Goal: Information Seeking & Learning: Learn about a topic

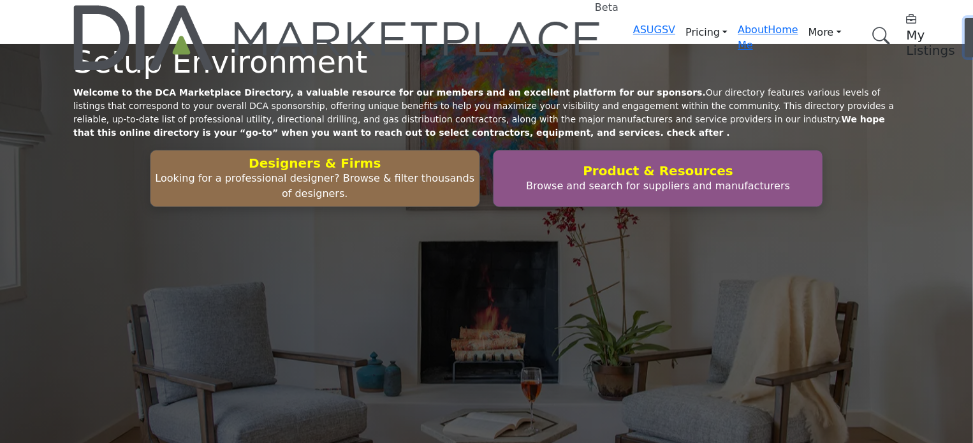
click at [972, 25] on span "Log In" at bounding box center [982, 37] width 18 height 27
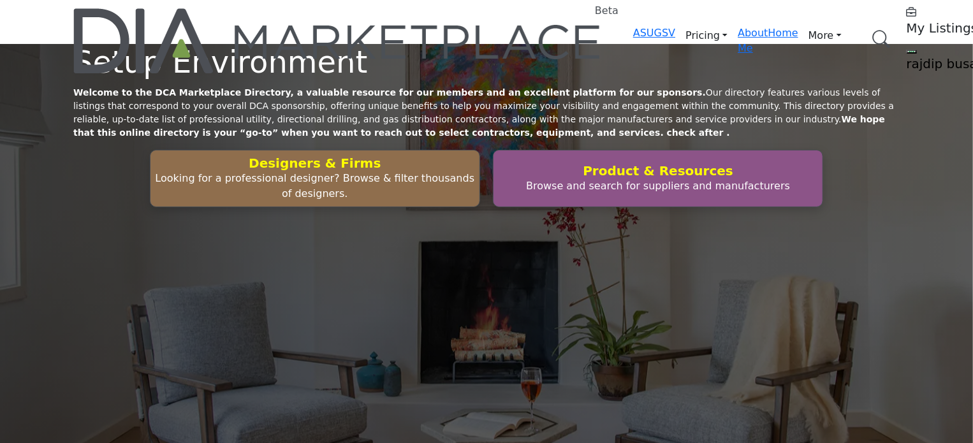
click at [0, 0] on link "Browse Categories" at bounding box center [0, 0] width 0 height 0
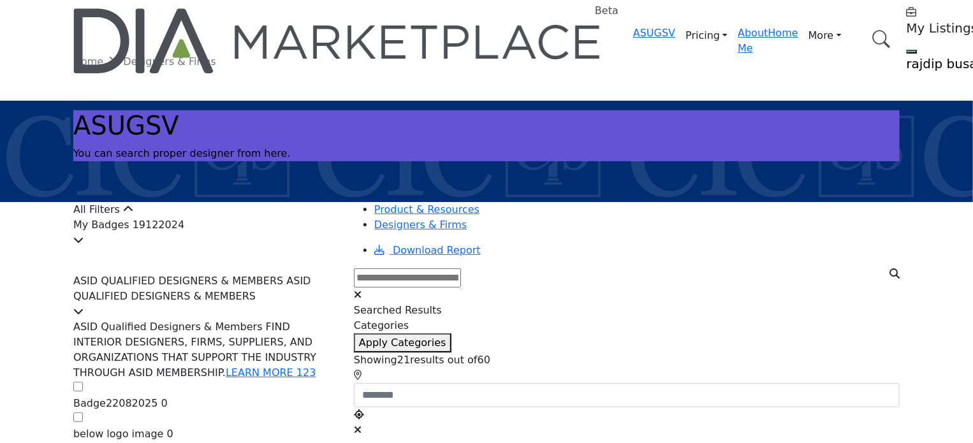
click at [212, 248] on div "My Badges 19122024" at bounding box center [205, 232] width 265 height 31
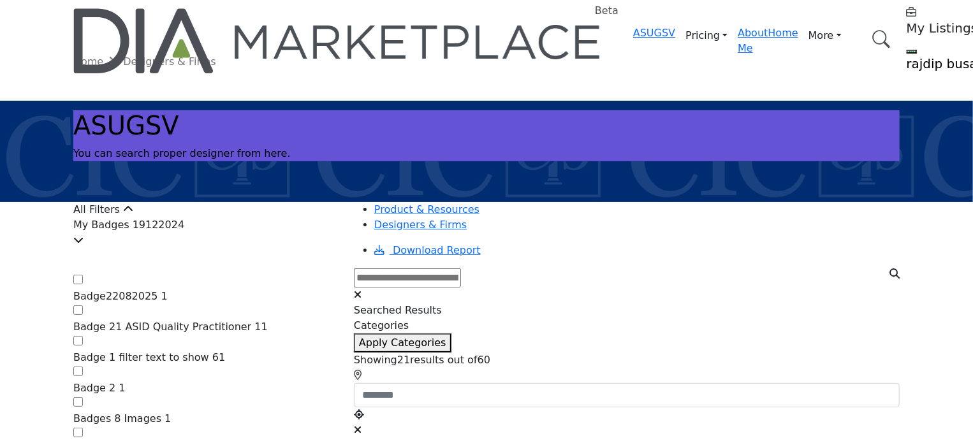
click at [212, 248] on div "My Badges 19122024" at bounding box center [205, 232] width 265 height 31
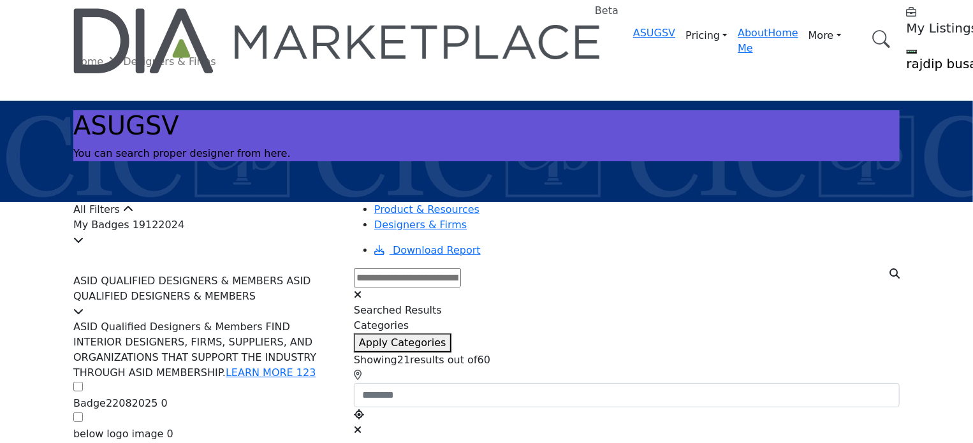
click at [252, 302] on span "ASID QUALIFIED DESIGNERS & MEMBERS ASID QUALIFIED DESIGNERS & MEMBERS" at bounding box center [192, 288] width 238 height 27
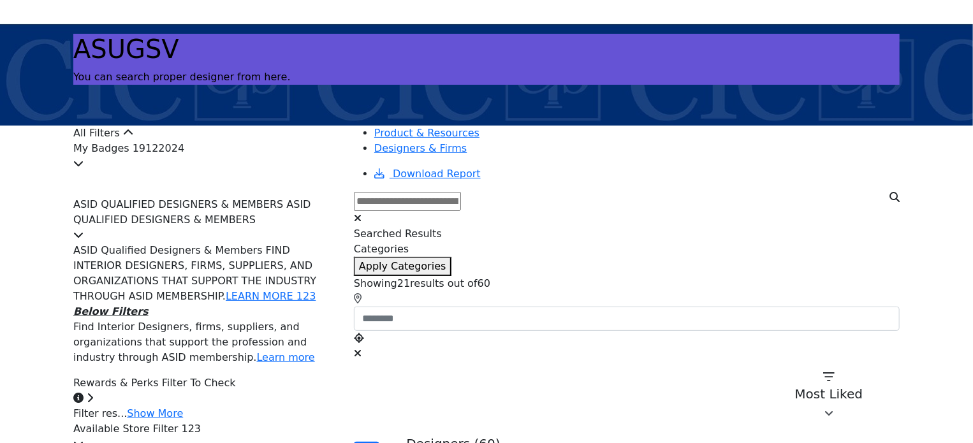
scroll to position [64, 0]
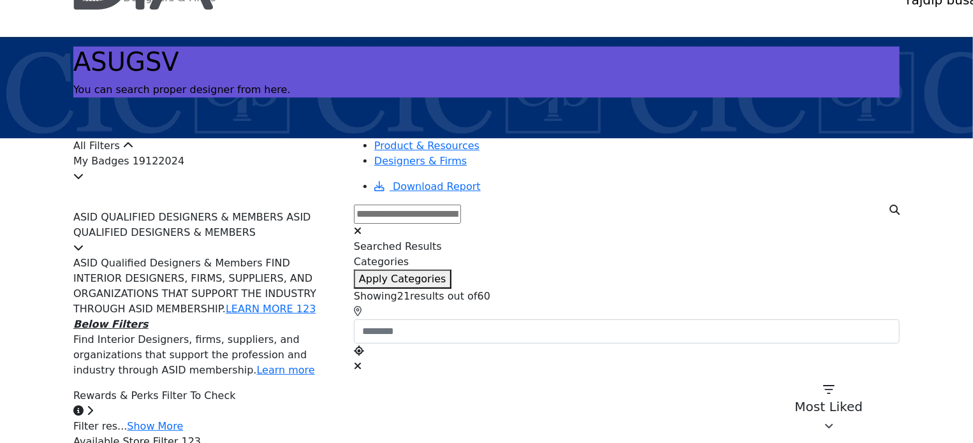
click at [289, 238] on span "ASID QUALIFIED DESIGNERS & MEMBERS ASID QUALIFIED DESIGNERS & MEMBERS" at bounding box center [192, 224] width 238 height 27
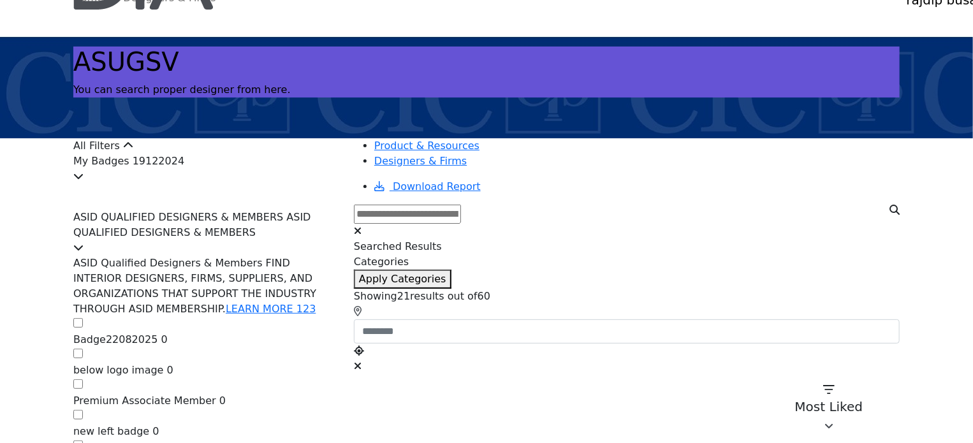
click at [289, 238] on span "ASID QUALIFIED DESIGNERS & MEMBERS ASID QUALIFIED DESIGNERS & MEMBERS" at bounding box center [192, 224] width 238 height 27
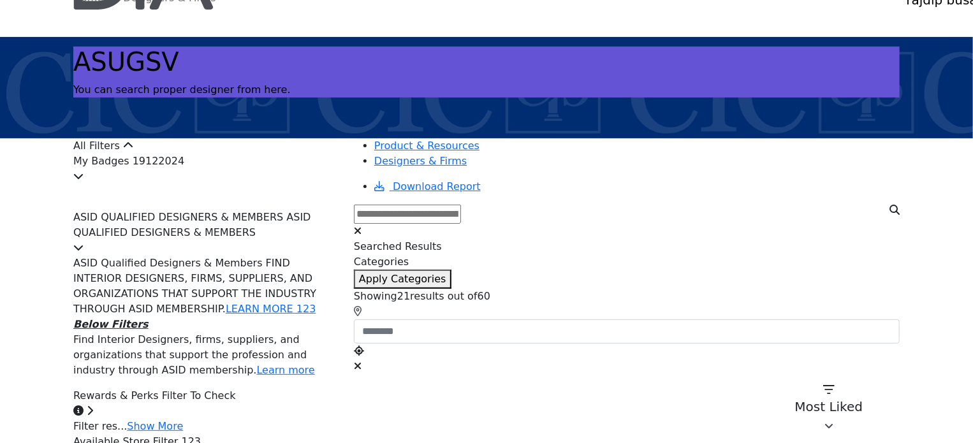
click at [256, 184] on div "My Badges 19122024" at bounding box center [205, 169] width 265 height 31
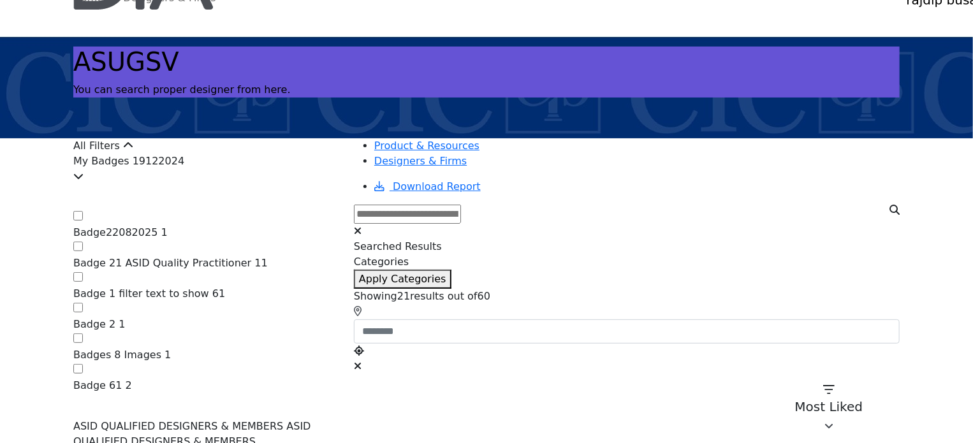
click at [256, 184] on div "My Badges 19122024" at bounding box center [205, 169] width 265 height 31
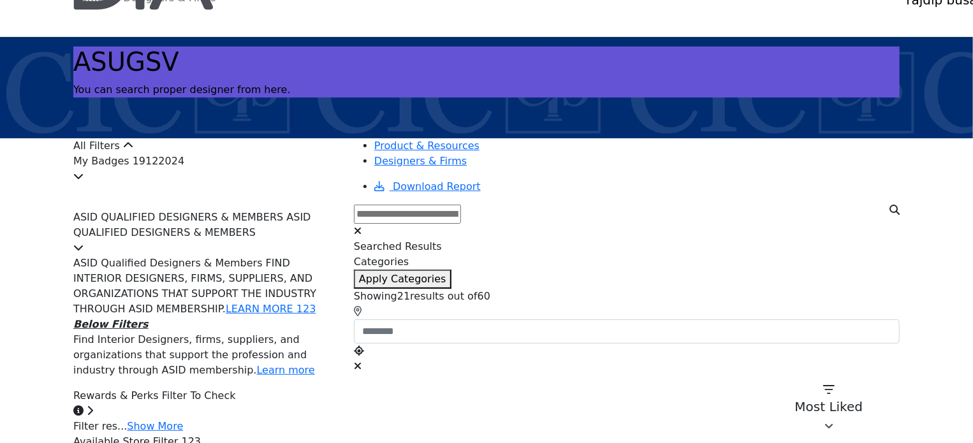
click at [233, 238] on span "ASID QUALIFIED DESIGNERS & MEMBERS ASID QUALIFIED DESIGNERS & MEMBERS" at bounding box center [192, 224] width 238 height 27
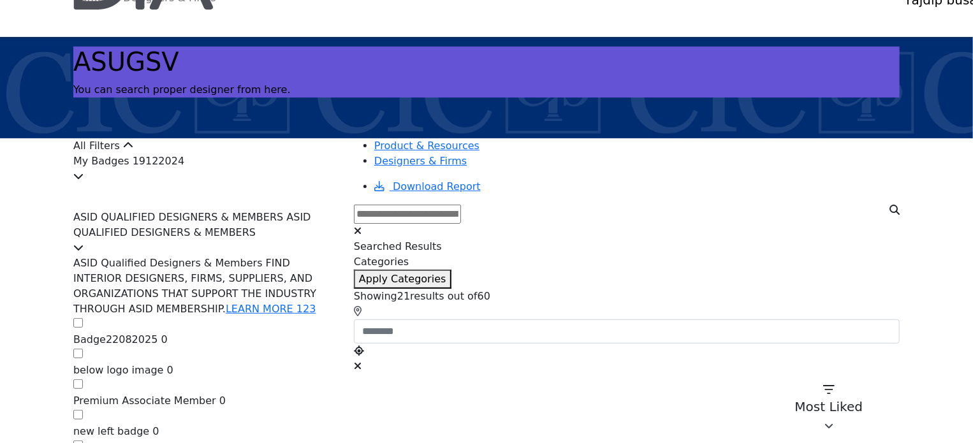
click at [233, 238] on span "ASID QUALIFIED DESIGNERS & MEMBERS ASID QUALIFIED DESIGNERS & MEMBERS" at bounding box center [192, 224] width 238 height 27
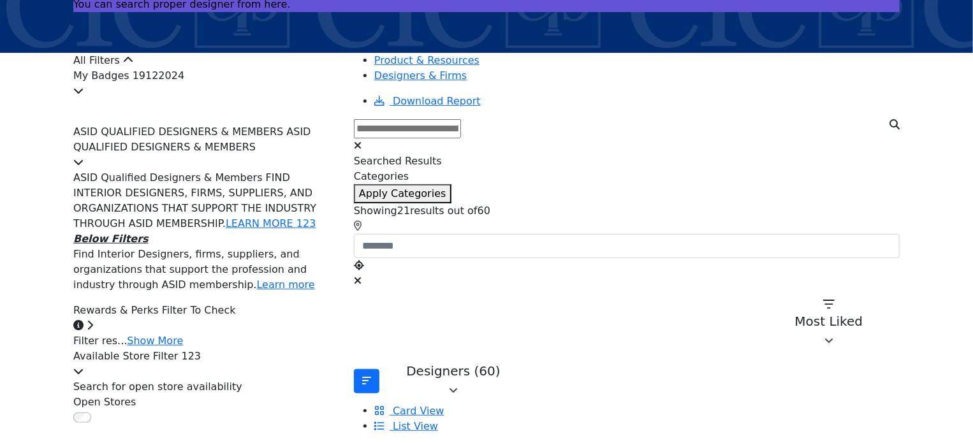
scroll to position [128, 0]
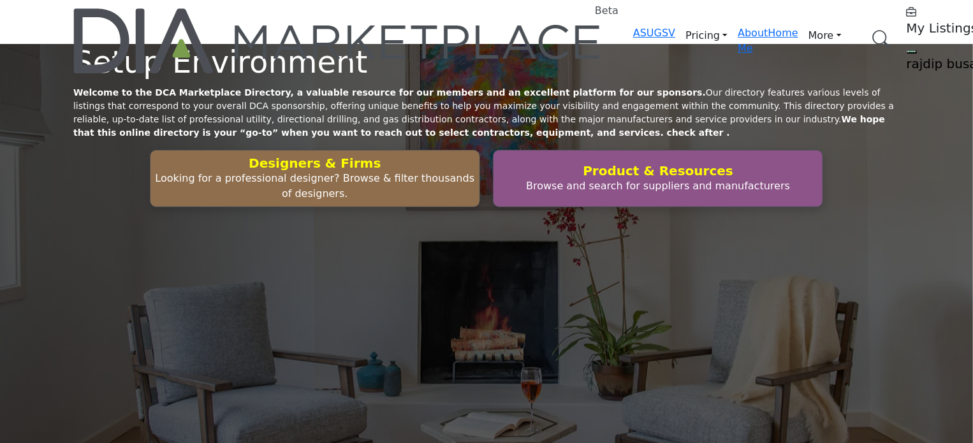
click at [0, 0] on link "Browse Categories" at bounding box center [0, 0] width 0 height 0
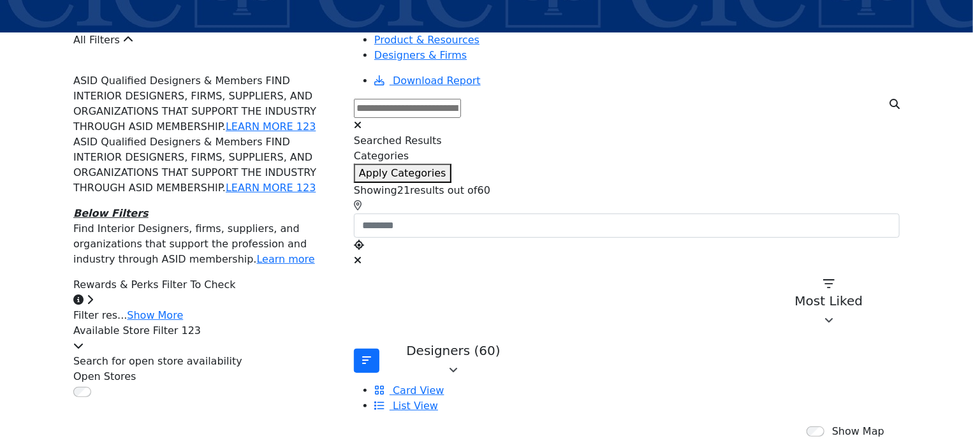
scroll to position [191, 0]
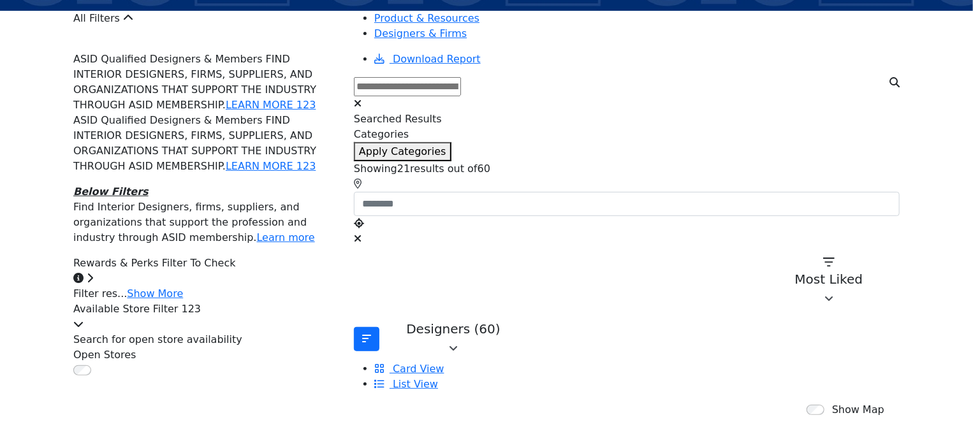
click at [291, 26] on div "All Filters" at bounding box center [205, 18] width 265 height 15
click at [288, 172] on link "LEARN MORE 123" at bounding box center [271, 166] width 90 height 12
click at [304, 244] on link "Learn more" at bounding box center [286, 237] width 58 height 12
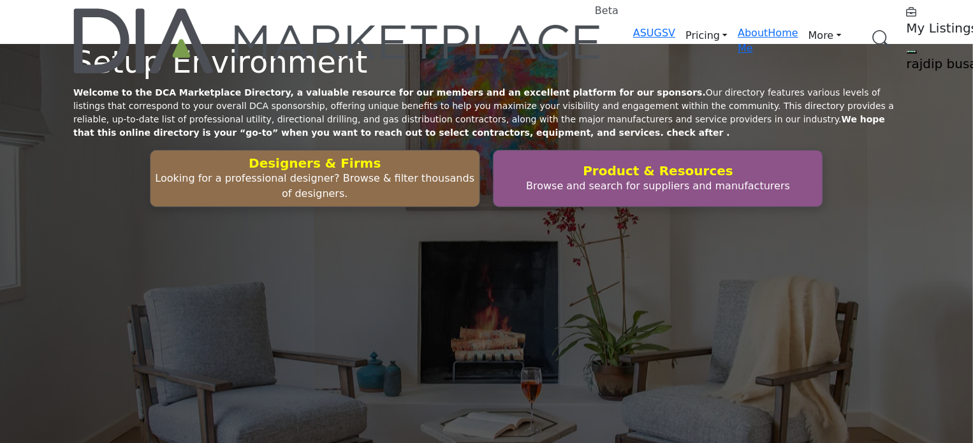
click at [0, 0] on link "Browse Categories" at bounding box center [0, 0] width 0 height 0
click at [907, 56] on h5 "rajdip busa" at bounding box center [986, 63] width 159 height 15
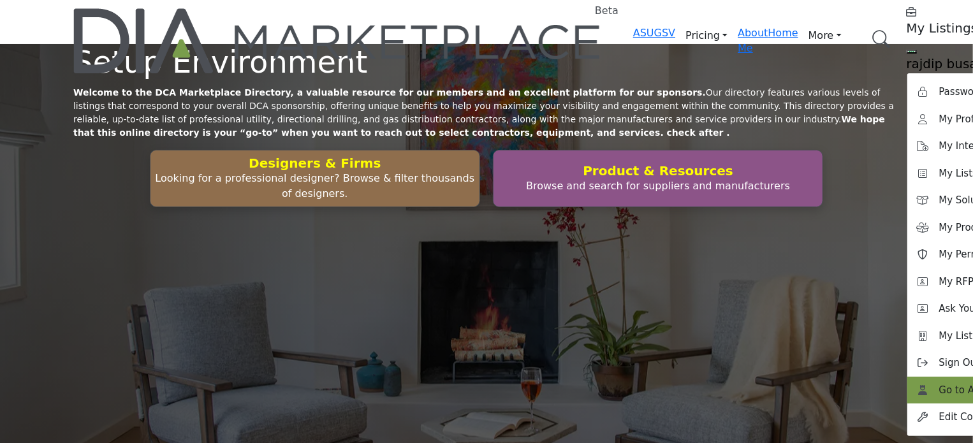
click at [939, 383] on span "Go to Admin Panel" at bounding box center [983, 390] width 88 height 15
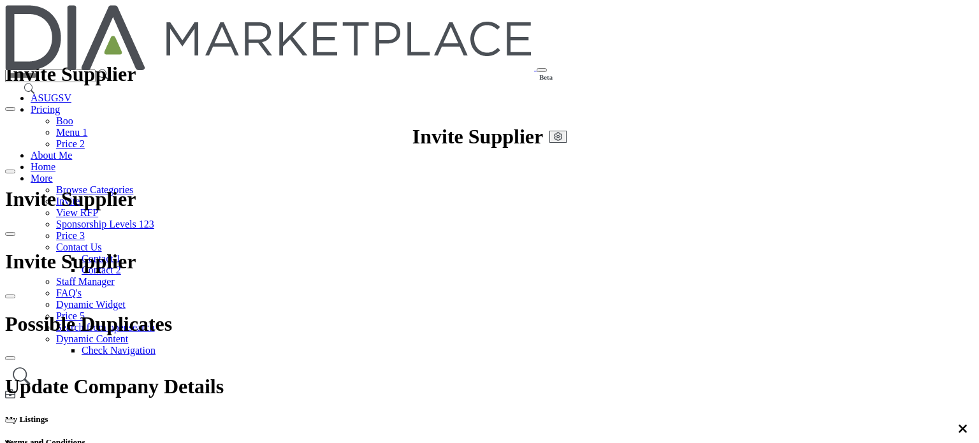
scroll to position [1385, 0]
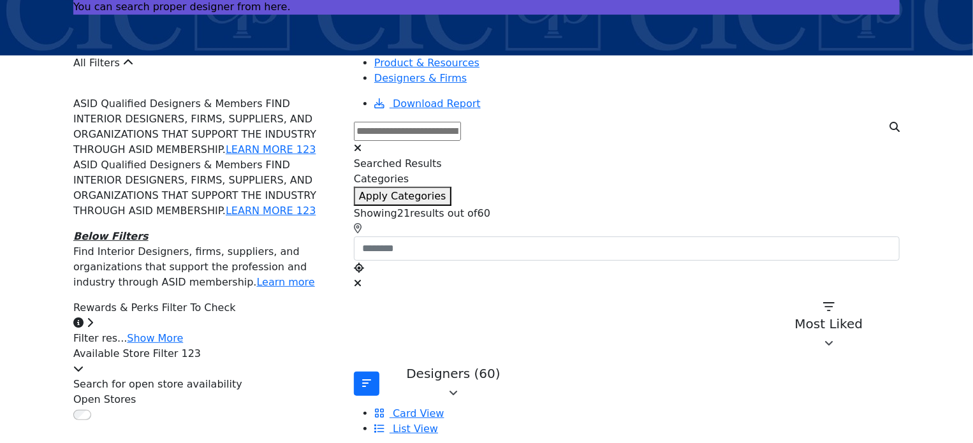
scroll to position [128, 0]
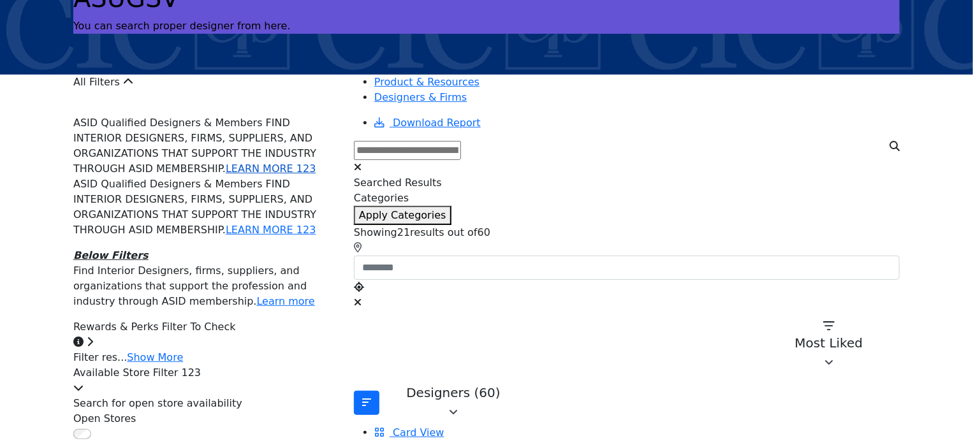
click at [278, 165] on link "LEARN MORE 123" at bounding box center [271, 169] width 90 height 12
click at [292, 236] on link "LEARN MORE 123" at bounding box center [271, 230] width 90 height 12
click at [264, 193] on p "ASID Qualified Designers & Members FIND INTERIOR DESIGNERS, FIRMS, SUPPLIERS, A…" at bounding box center [205, 207] width 265 height 61
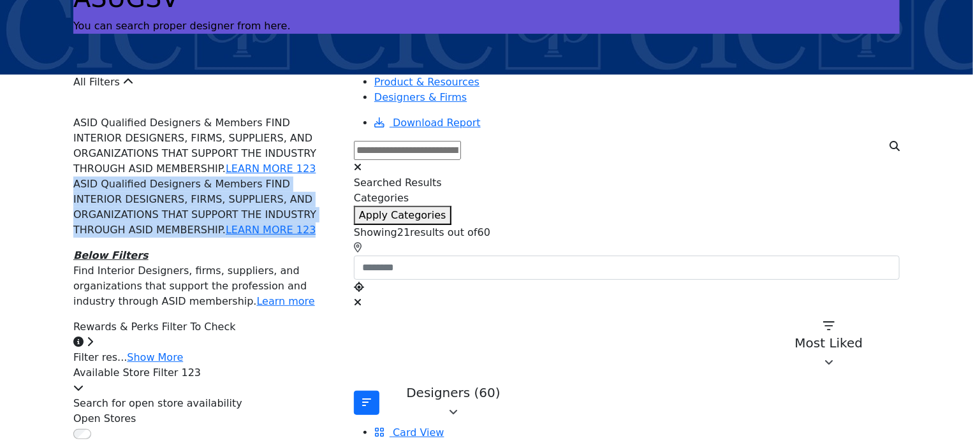
click at [264, 193] on p "ASID Qualified Designers & Members FIND INTERIOR DESIGNERS, FIRMS, SUPPLIERS, A…" at bounding box center [205, 207] width 265 height 61
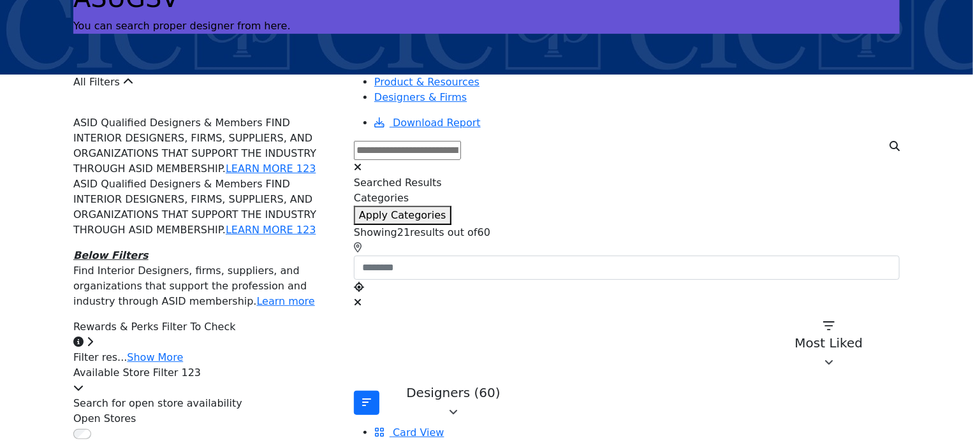
click at [188, 259] on div "My Badges 19122024 Badge22082025 This badge represents a specific achievement o…" at bounding box center [205, 266] width 265 height 352
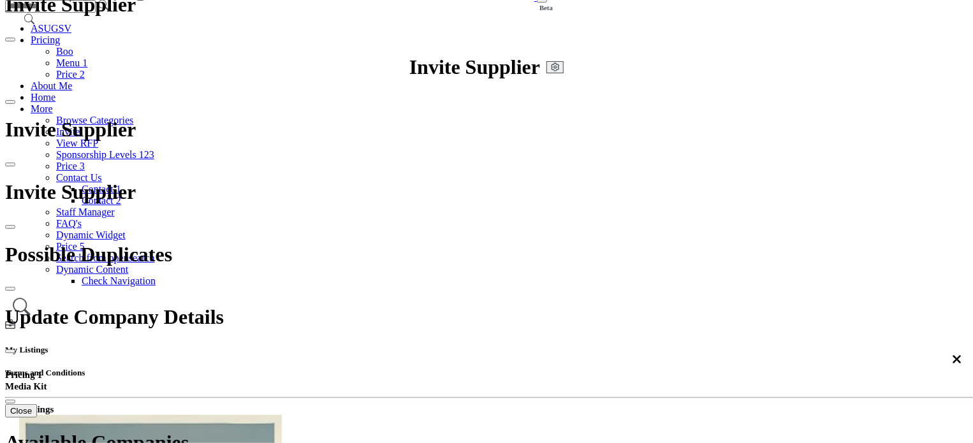
scroll to position [64, 0]
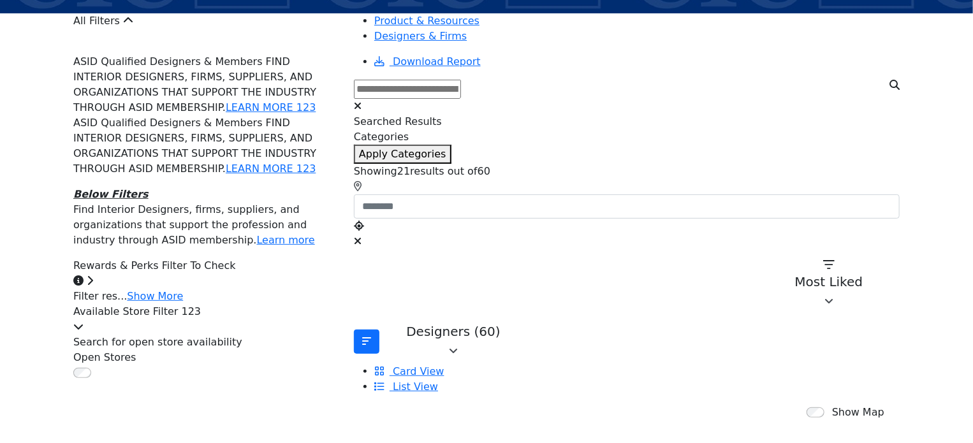
scroll to position [191, 0]
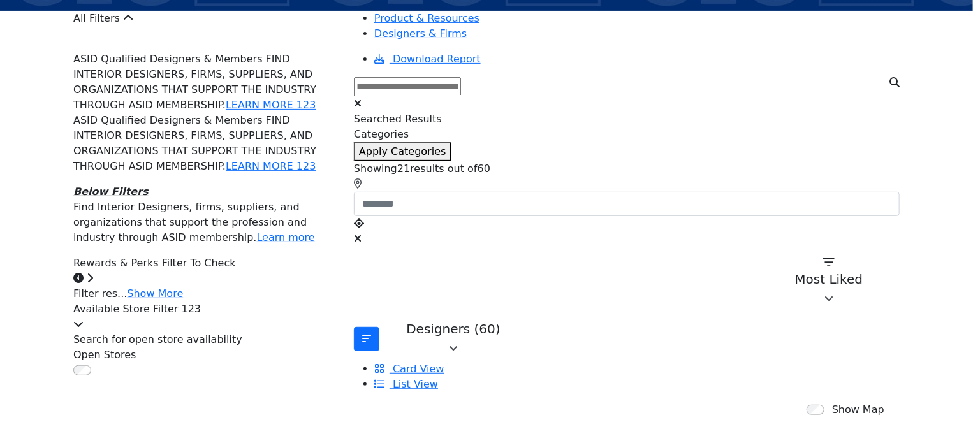
click at [123, 61] on div "My Badges 19122024 Badge22082025 This badge represents a specific achievement o…" at bounding box center [205, 202] width 265 height 352
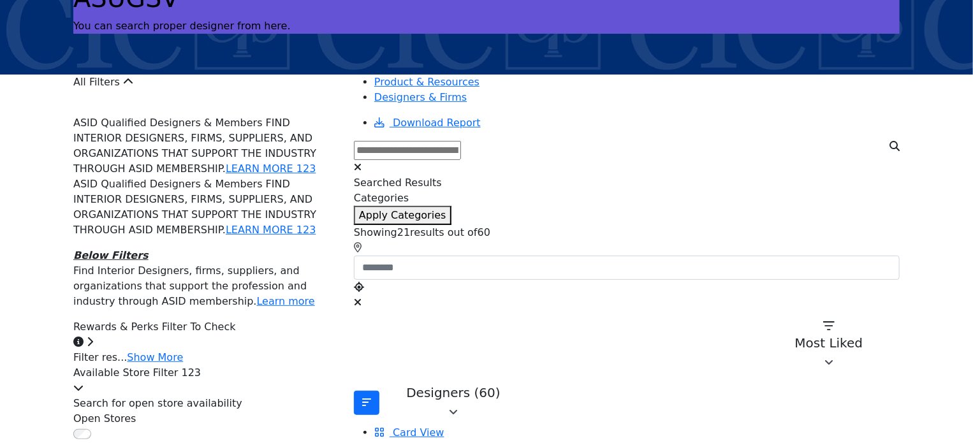
scroll to position [128, 0]
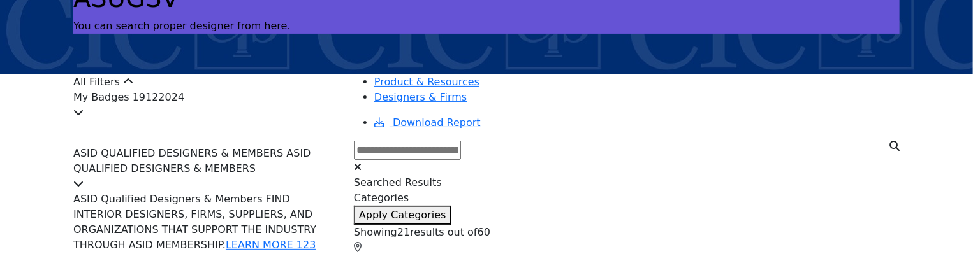
click at [84, 117] on icon at bounding box center [78, 112] width 10 height 10
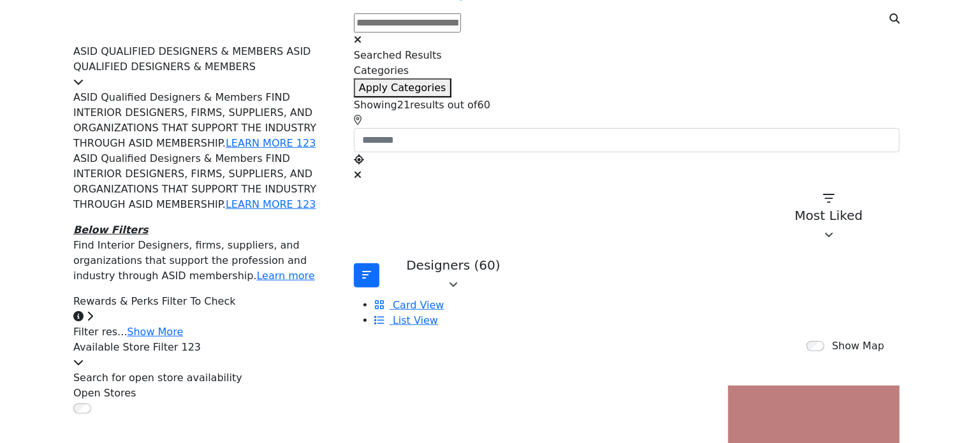
scroll to position [383, 0]
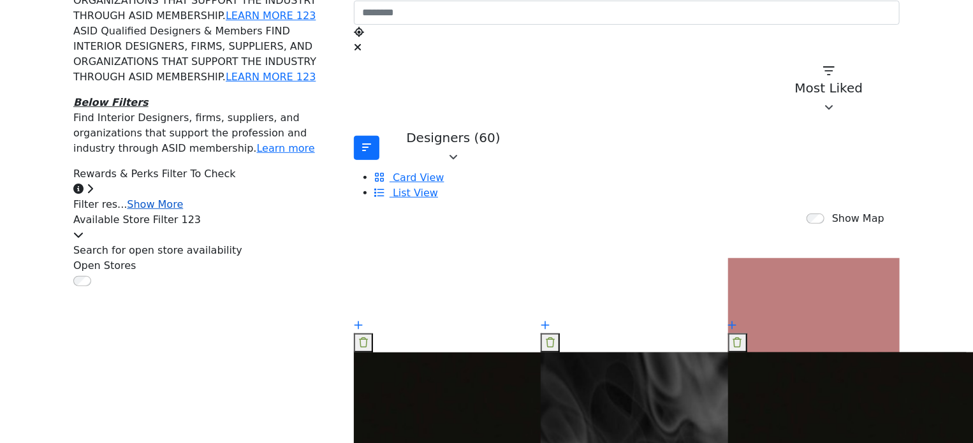
click at [179, 210] on link "Show More" at bounding box center [155, 204] width 56 height 12
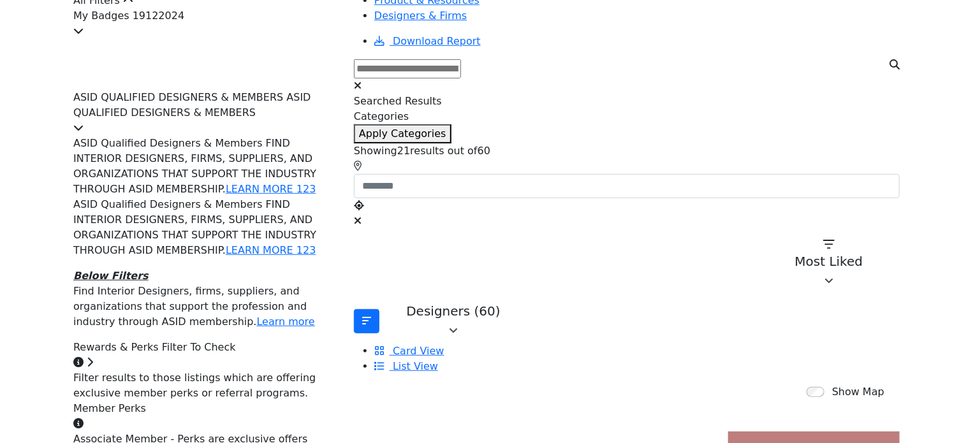
scroll to position [191, 0]
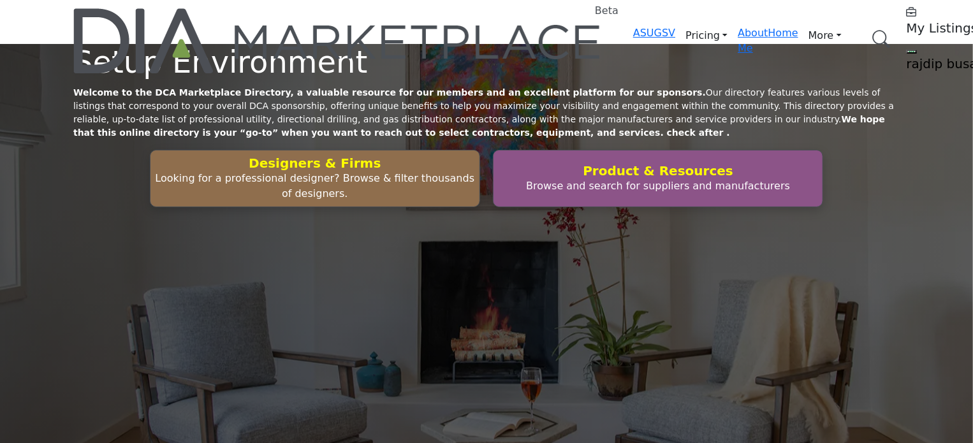
click at [66, 195] on div "Setup Environment Welcome to the DCA Marketplace Directory, a valuable resource…" at bounding box center [486, 251] width 973 height 414
click at [0, 0] on link "Browse Categories" at bounding box center [0, 0] width 0 height 0
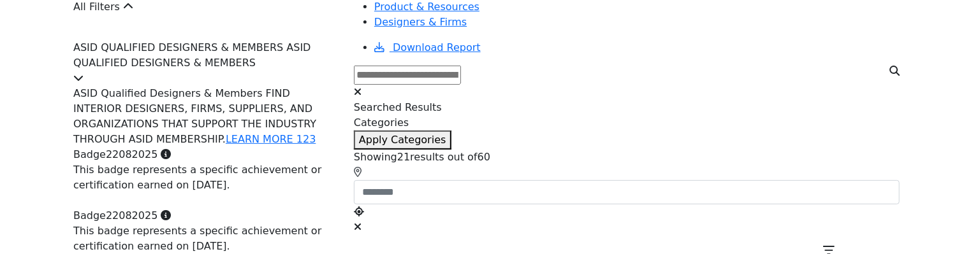
scroll to position [170, 0]
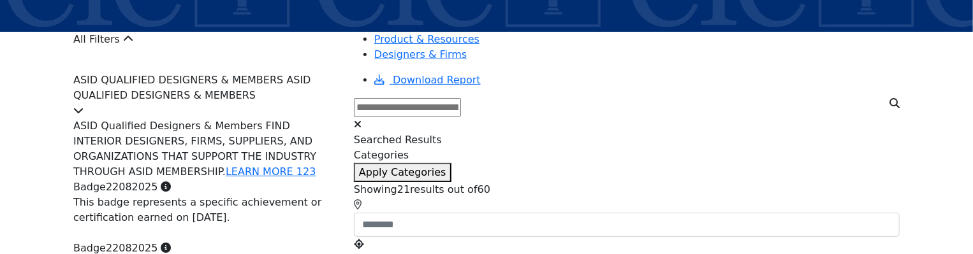
click at [84, 115] on icon at bounding box center [78, 110] width 10 height 10
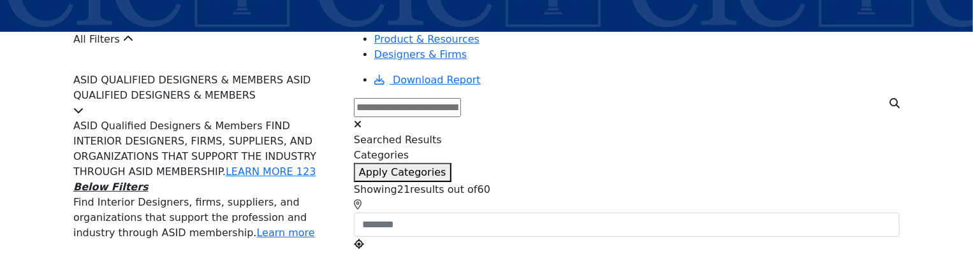
click at [84, 115] on icon at bounding box center [78, 110] width 10 height 10
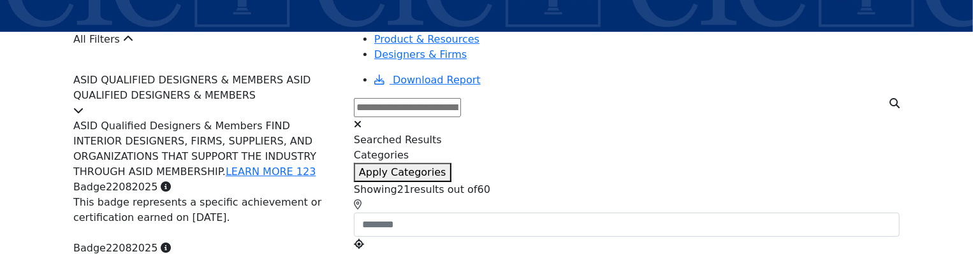
click at [84, 115] on icon at bounding box center [78, 110] width 10 height 10
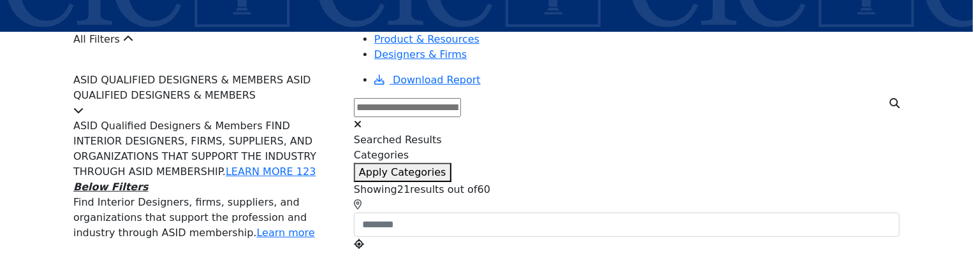
click at [84, 115] on icon at bounding box center [78, 110] width 10 height 10
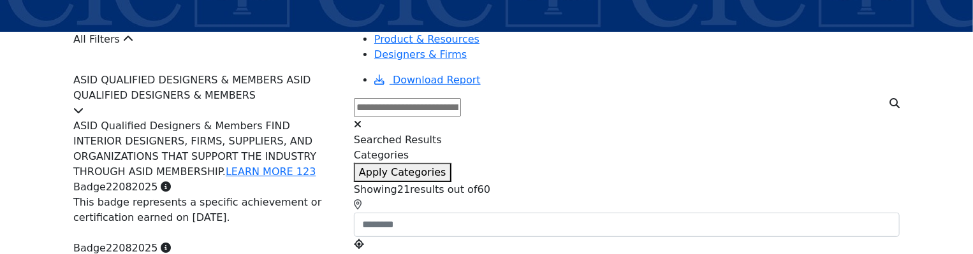
click at [84, 115] on icon at bounding box center [78, 110] width 10 height 10
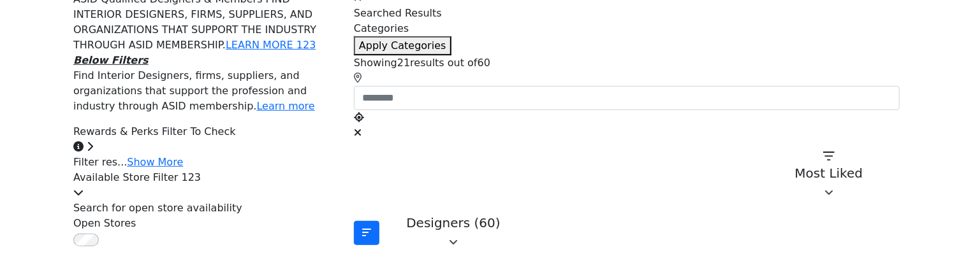
scroll to position [298, 0]
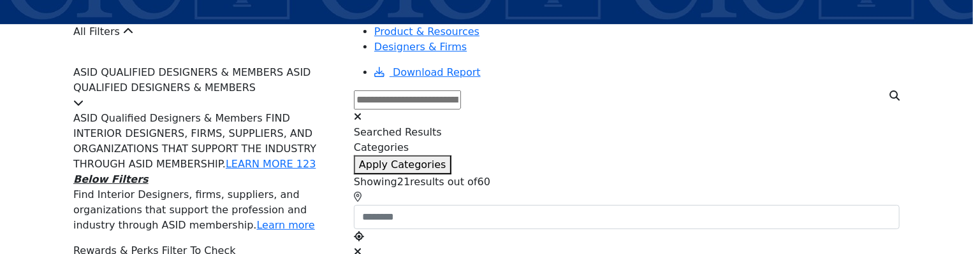
scroll to position [170, 0]
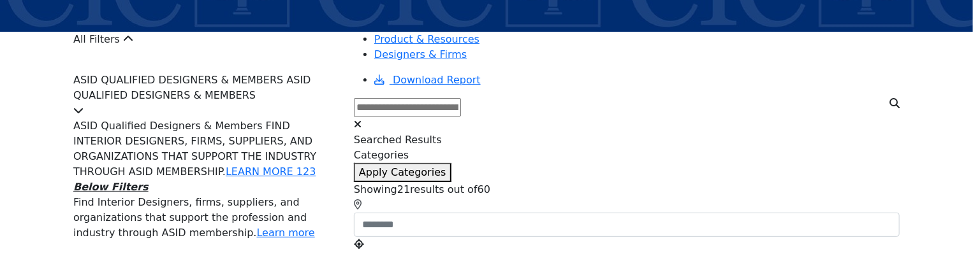
click at [330, 114] on div at bounding box center [205, 110] width 265 height 15
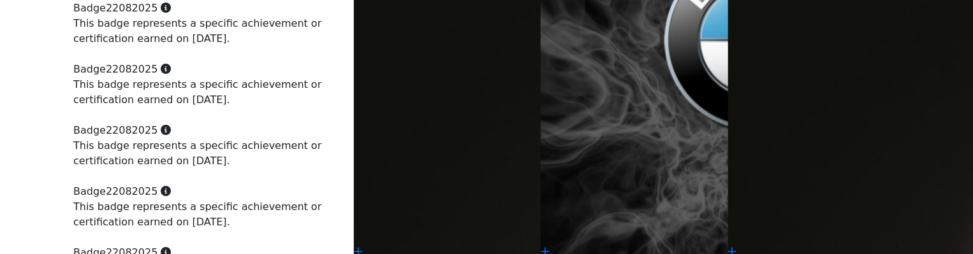
scroll to position [935, 0]
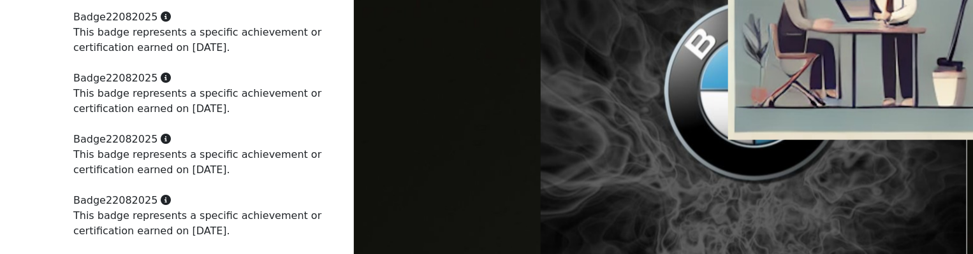
scroll to position [893, 0]
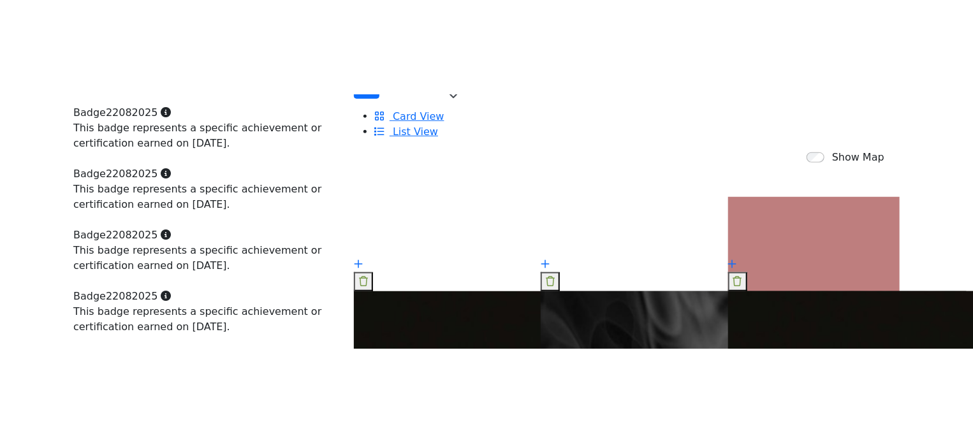
scroll to position [526, 0]
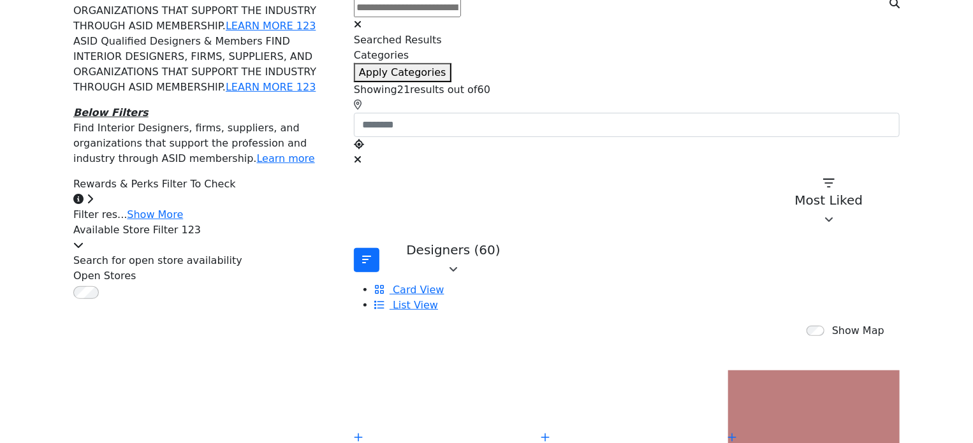
scroll to position [271, 0]
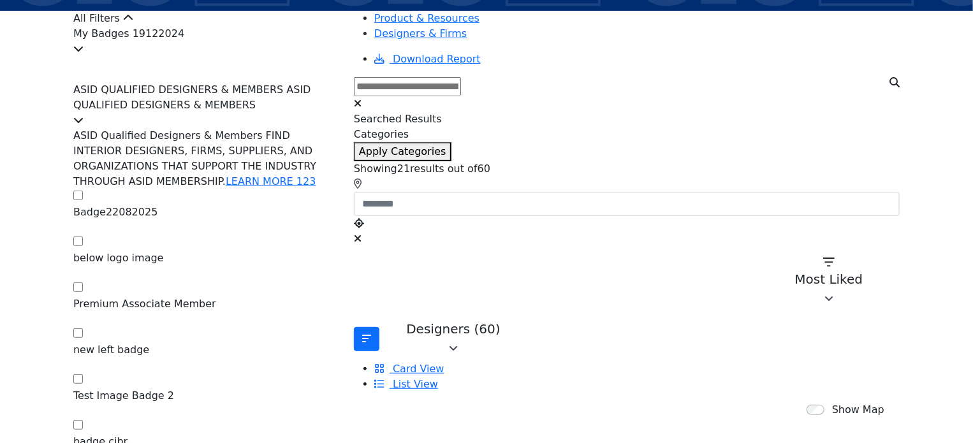
scroll to position [89, 0]
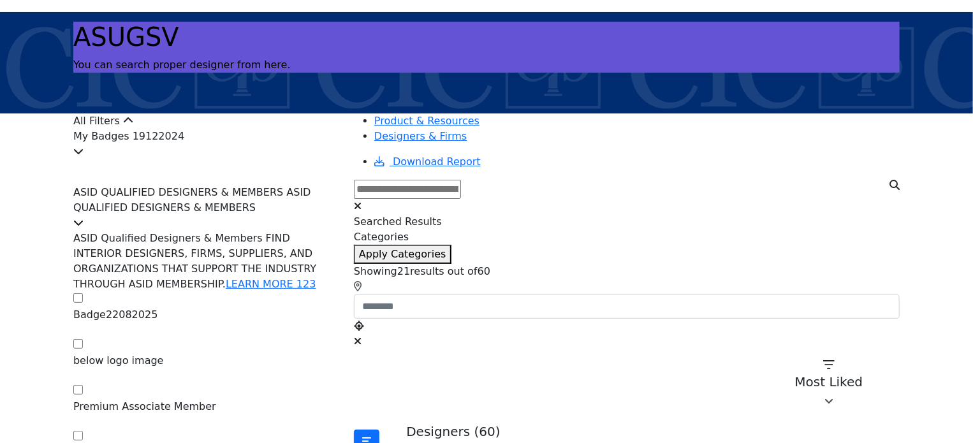
click at [147, 154] on div "My Badges 19122024" at bounding box center [205, 144] width 265 height 31
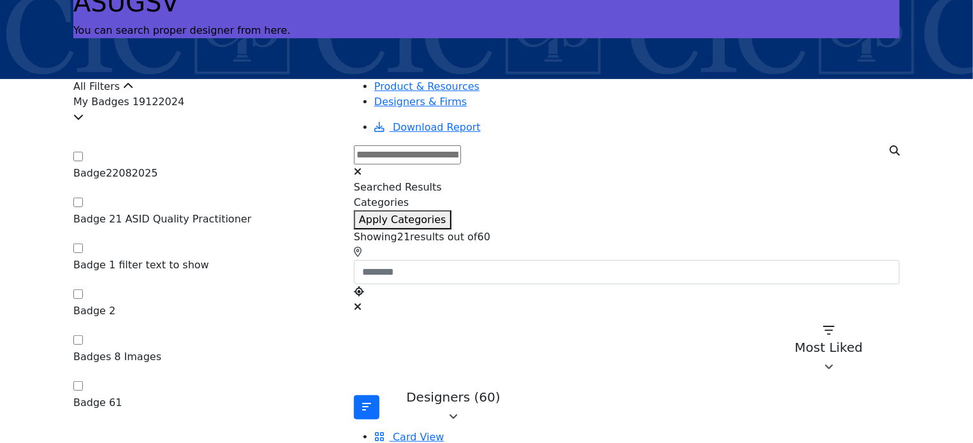
scroll to position [152, 0]
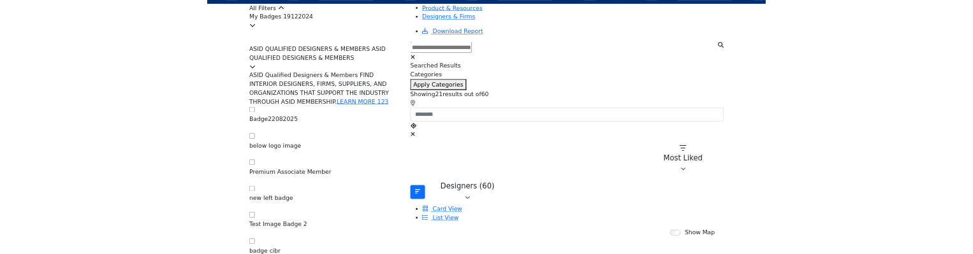
scroll to position [128, 0]
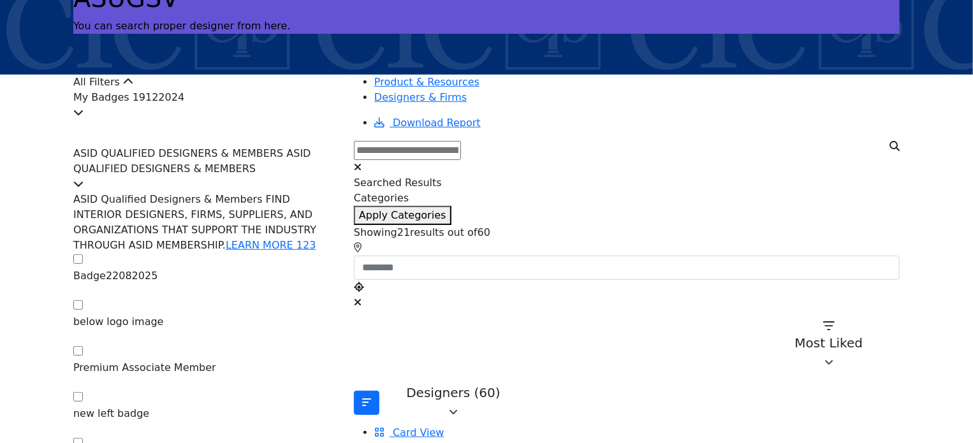
click at [224, 121] on div "My Badges 19122024" at bounding box center [205, 105] width 265 height 31
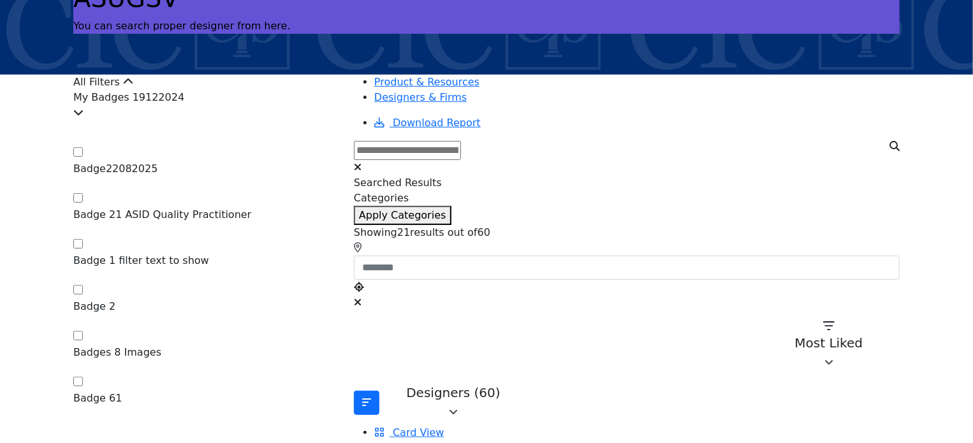
click at [224, 121] on div "My Badges 19122024" at bounding box center [205, 105] width 265 height 31
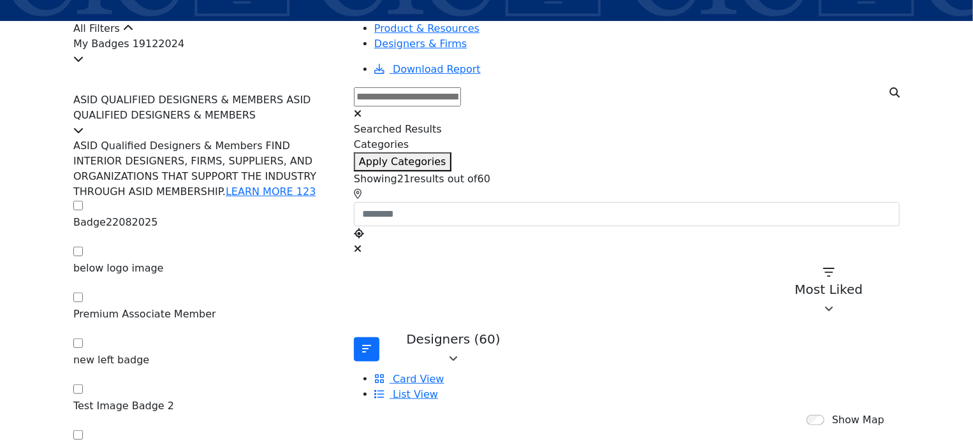
scroll to position [191, 0]
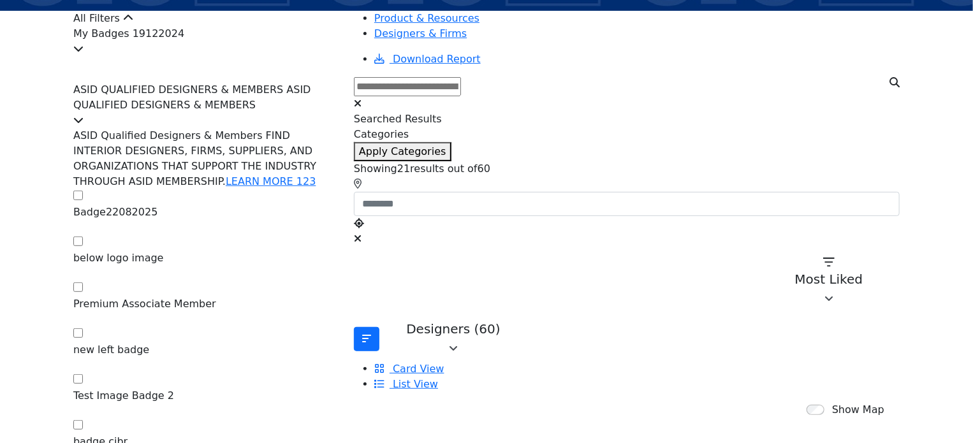
drag, startPoint x: 131, startPoint y: 89, endPoint x: 38, endPoint y: 108, distance: 94.9
drag, startPoint x: 126, startPoint y: 89, endPoint x: 41, endPoint y: 194, distance: 135.1
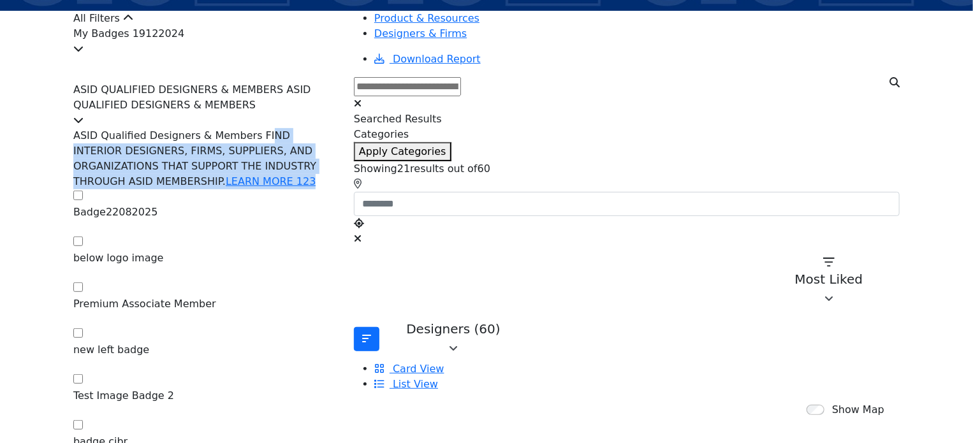
drag, startPoint x: 110, startPoint y: 154, endPoint x: 321, endPoint y: 183, distance: 213.6
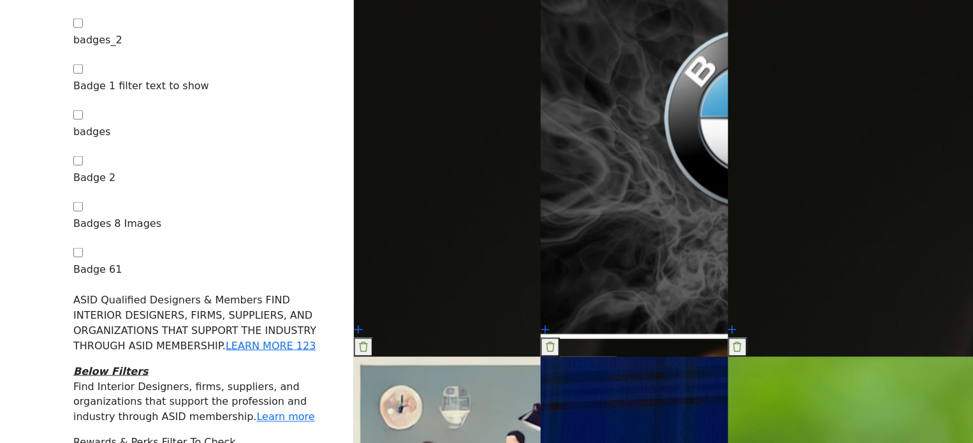
scroll to position [829, 0]
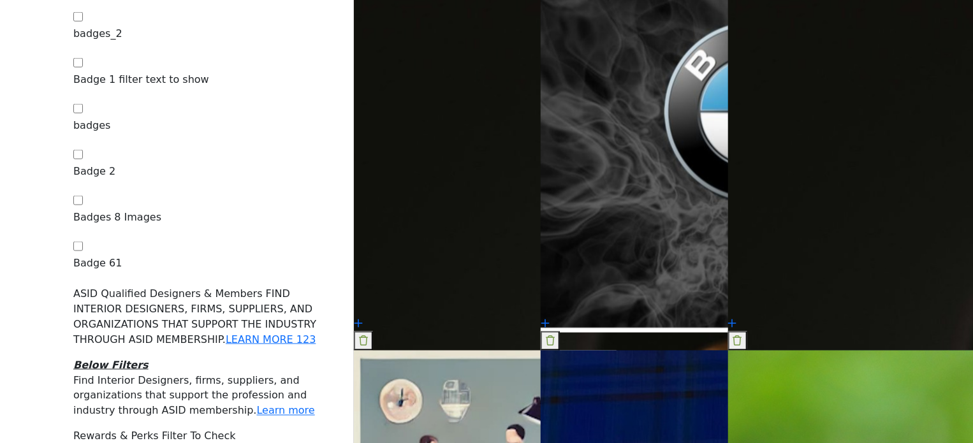
click at [84, 254] on icon "Information about Rewards & Perks Filter To Check" at bounding box center [78, 451] width 10 height 10
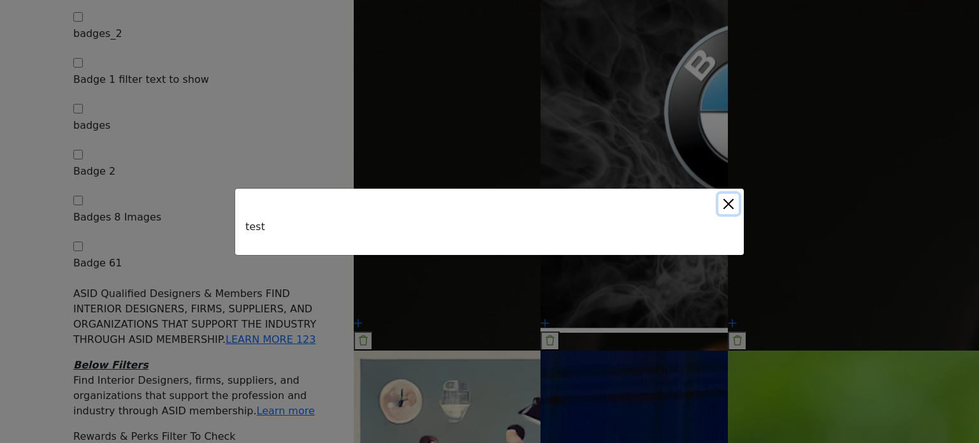
click at [732, 204] on button "Close" at bounding box center [729, 204] width 20 height 20
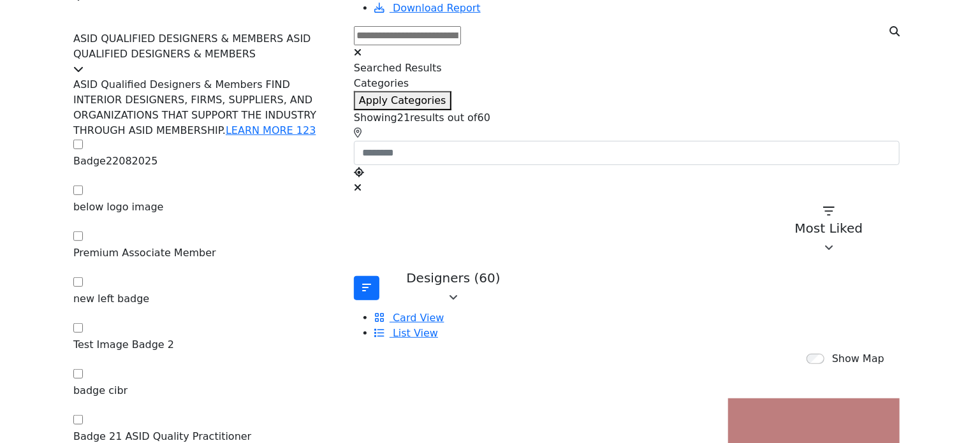
scroll to position [191, 0]
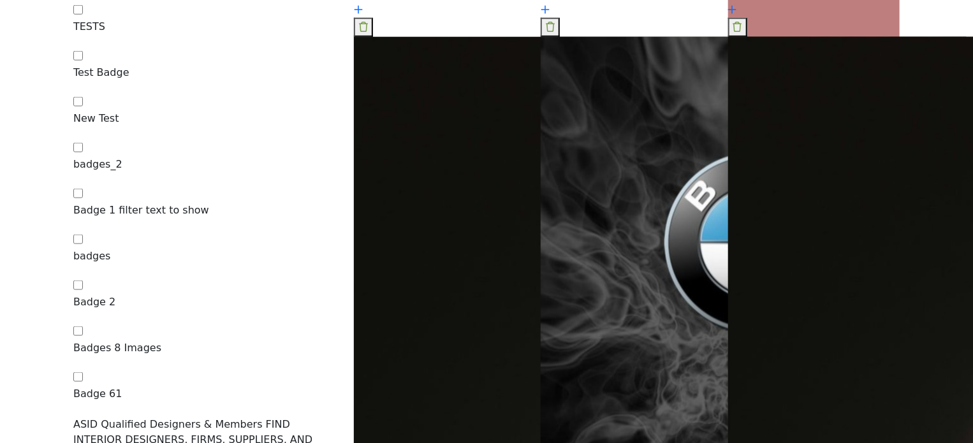
scroll to position [701, 0]
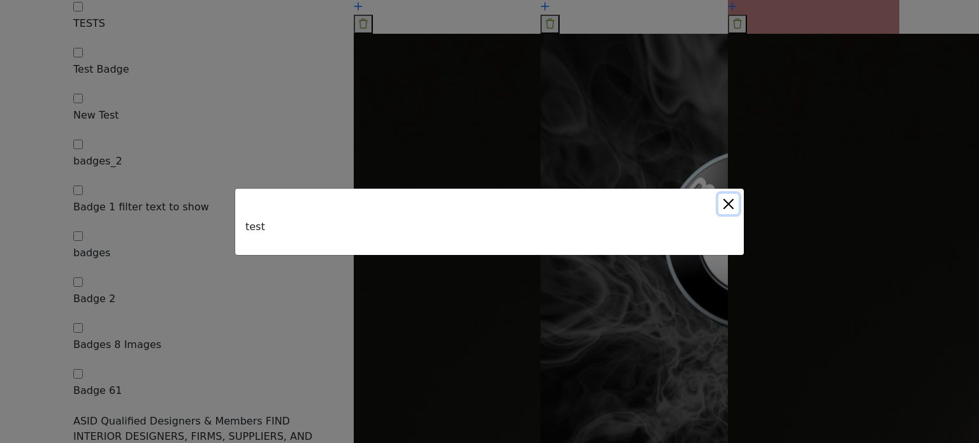
click at [730, 207] on button "Close" at bounding box center [729, 204] width 20 height 20
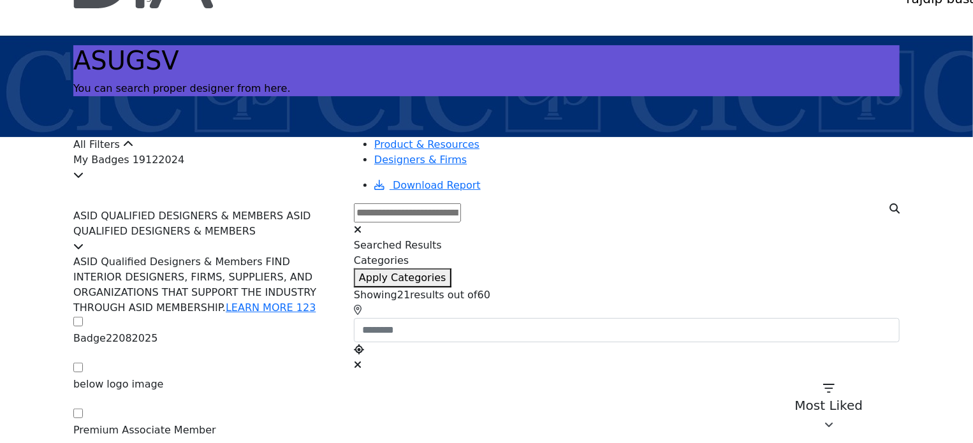
scroll to position [64, 0]
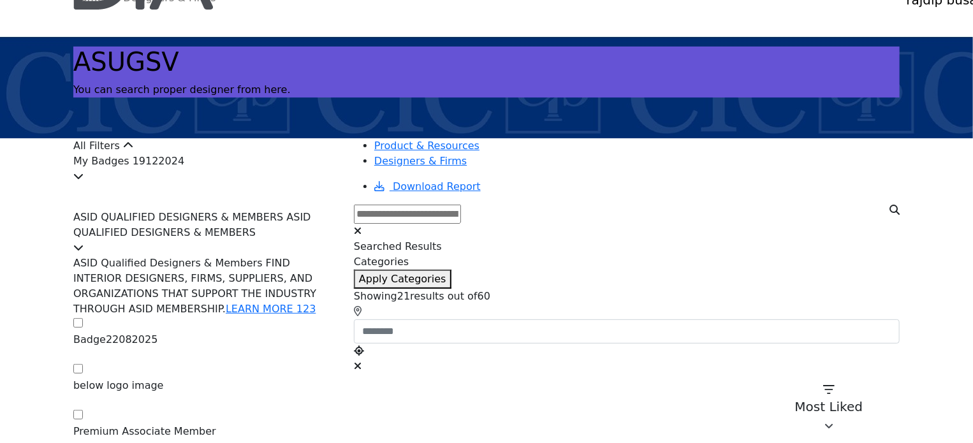
click at [217, 184] on div "My Badges 19122024" at bounding box center [205, 169] width 265 height 31
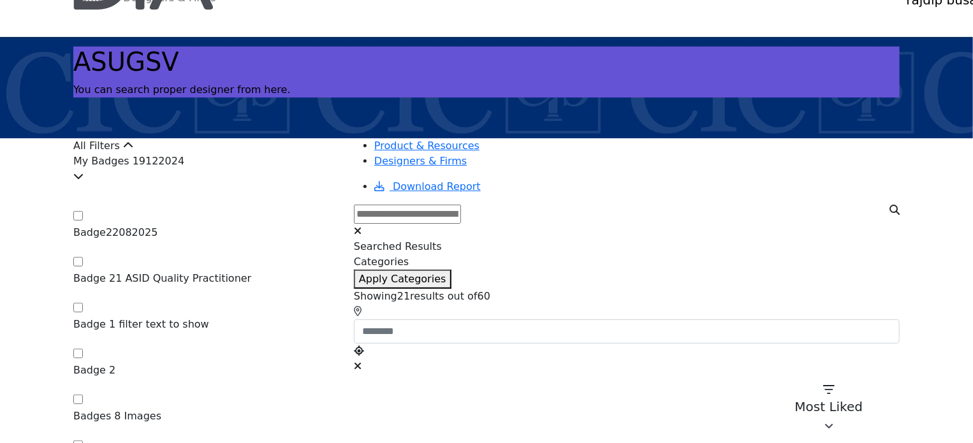
click at [217, 184] on div "My Badges 19122024" at bounding box center [205, 169] width 265 height 31
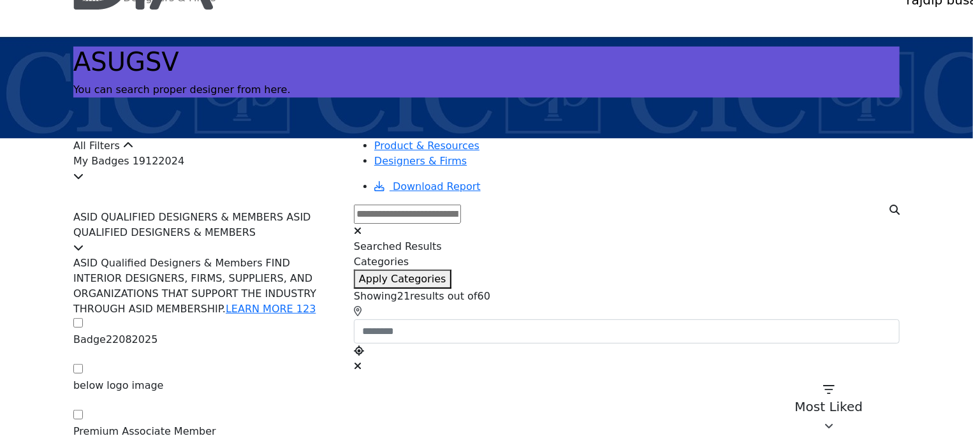
click at [217, 184] on div "My Badges 19122024" at bounding box center [205, 169] width 265 height 31
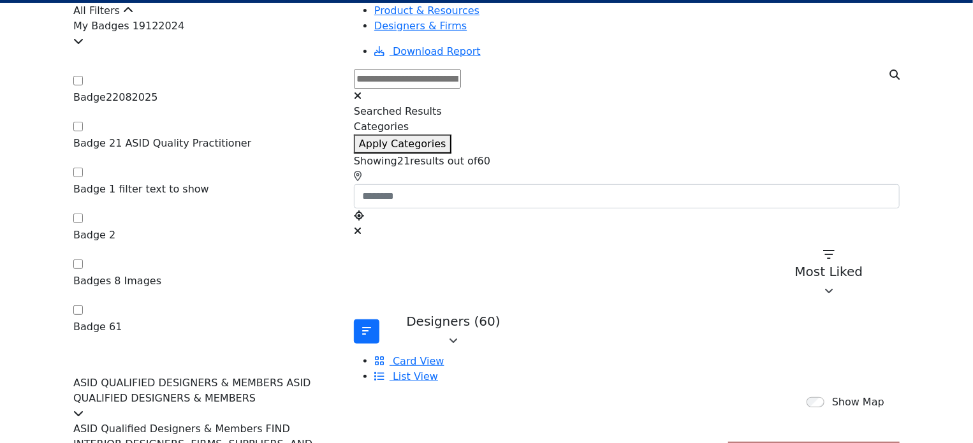
scroll to position [191, 0]
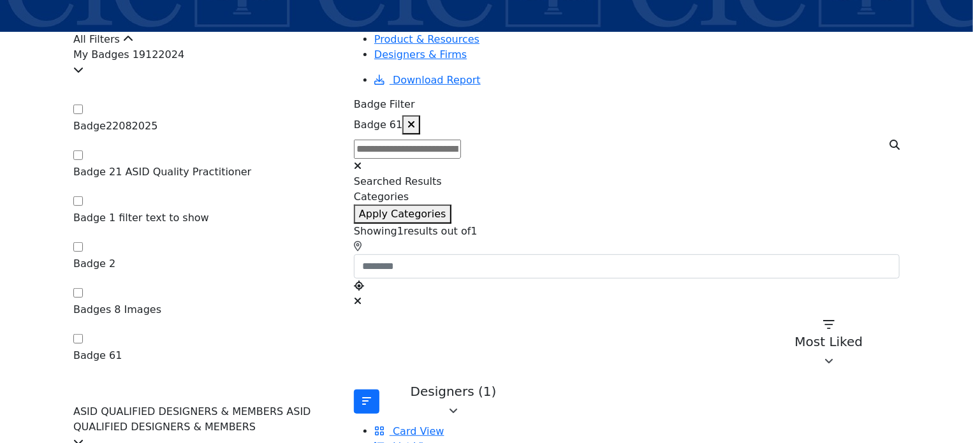
scroll to position [191, 0]
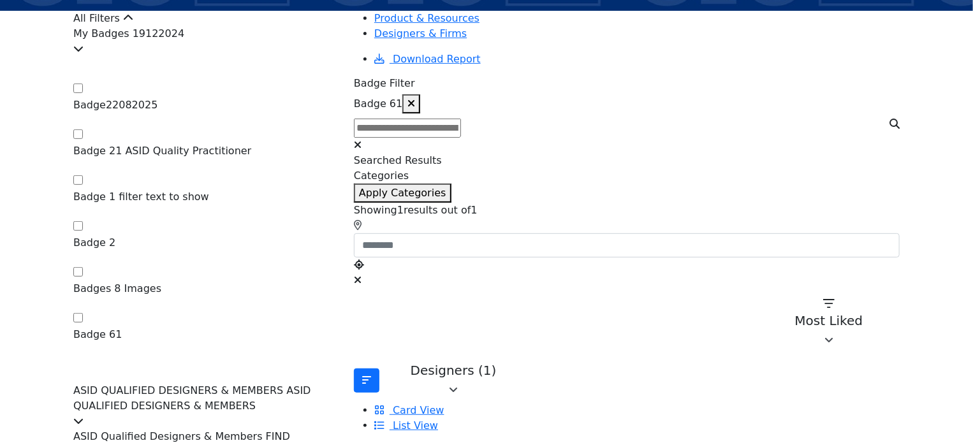
click at [415, 98] on icon "button" at bounding box center [411, 103] width 8 height 10
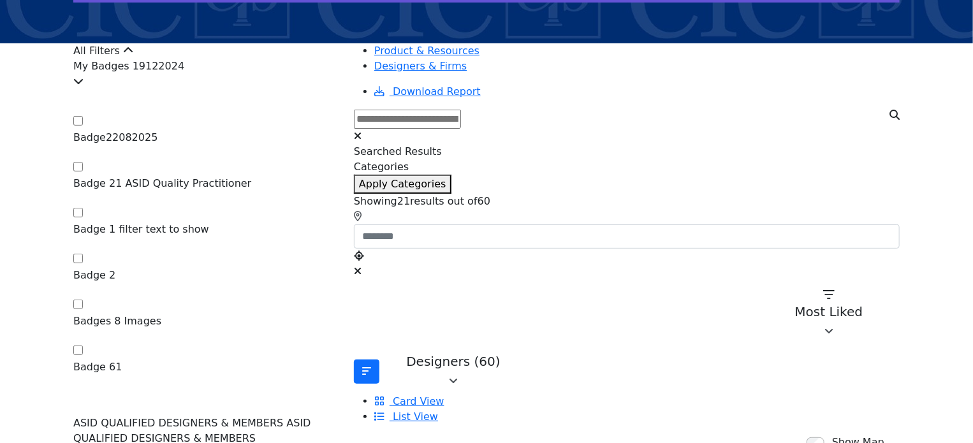
scroll to position [255, 0]
